Goal: Information Seeking & Learning: Learn about a topic

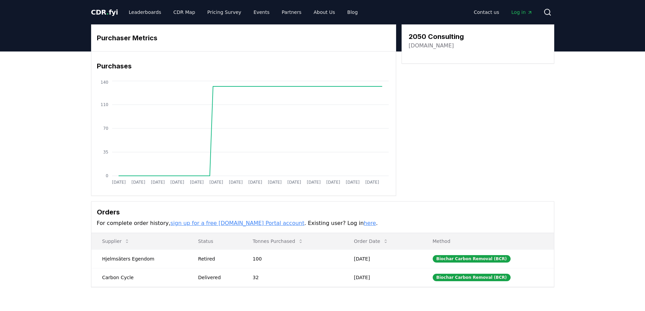
click at [426, 47] on link "twentyfifty.co.uk" at bounding box center [431, 46] width 45 height 8
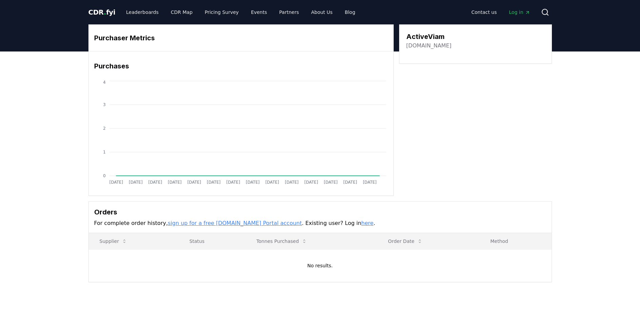
click at [426, 45] on link "[DOMAIN_NAME]" at bounding box center [428, 46] width 45 height 8
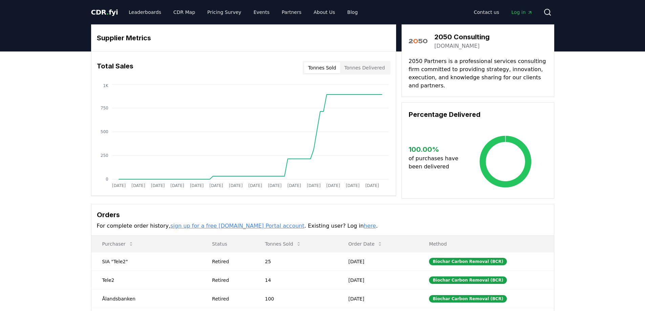
click at [446, 45] on link "[DOMAIN_NAME]" at bounding box center [456, 46] width 45 height 8
click at [354, 68] on button "Tonnes Delivered" at bounding box center [364, 67] width 49 height 11
click at [330, 68] on button "Tonnes Sold" at bounding box center [322, 67] width 36 height 11
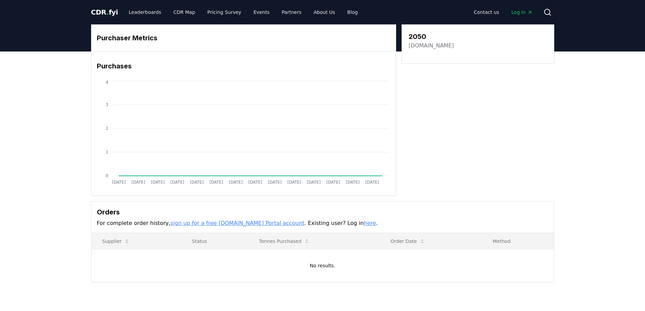
click at [423, 46] on link "2050.se" at bounding box center [431, 46] width 45 height 8
click at [420, 47] on link "2050.se" at bounding box center [431, 46] width 45 height 8
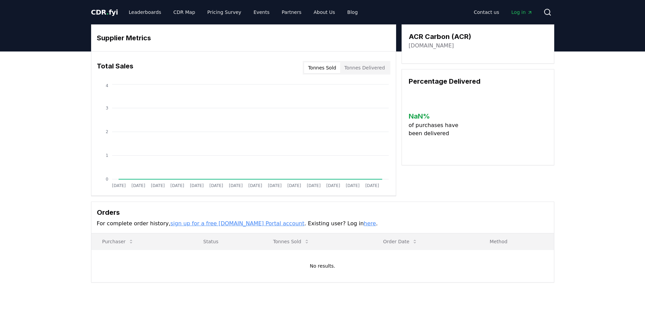
click at [428, 46] on link "[DOMAIN_NAME]" at bounding box center [431, 46] width 45 height 8
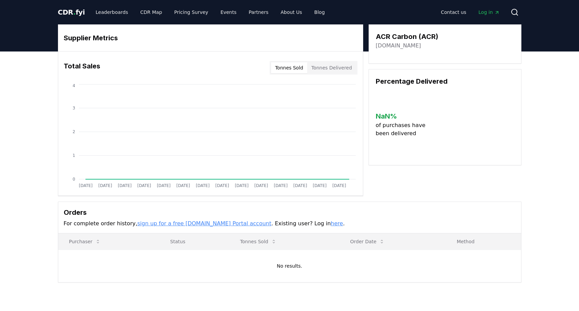
click at [46, 94] on div "Supplier Metrics Total Sales Tonnes Sold Tonnes Delivered [DATE] [DATE] [DATE] …" at bounding box center [289, 180] width 579 height 258
